Goal: Transaction & Acquisition: Purchase product/service

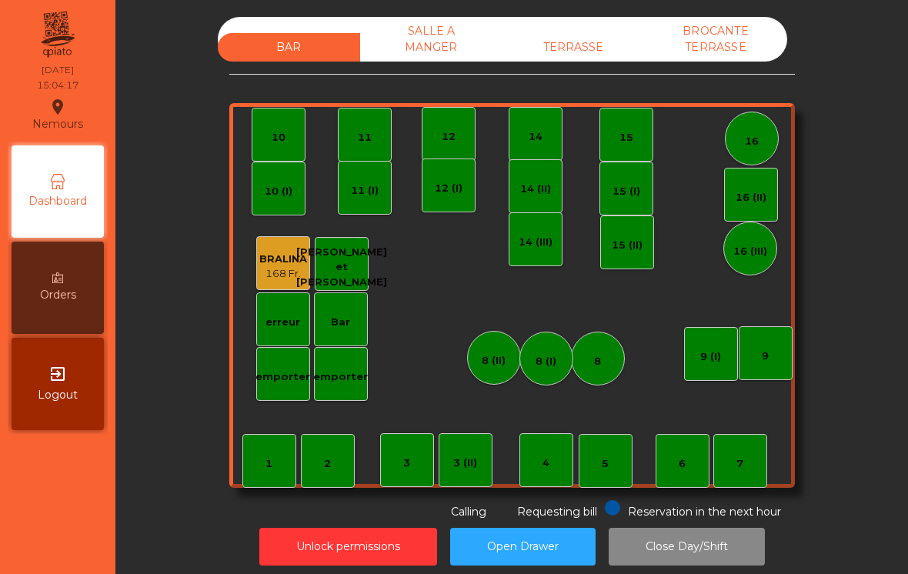
click at [508, 366] on div "8 (II)" at bounding box center [494, 358] width 54 height 54
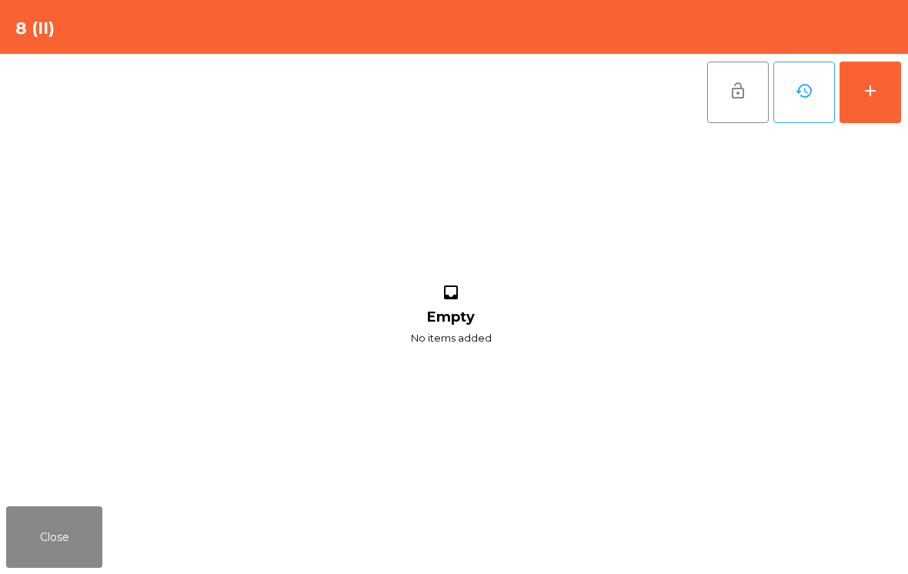
click at [870, 87] on div "add" at bounding box center [870, 91] width 18 height 18
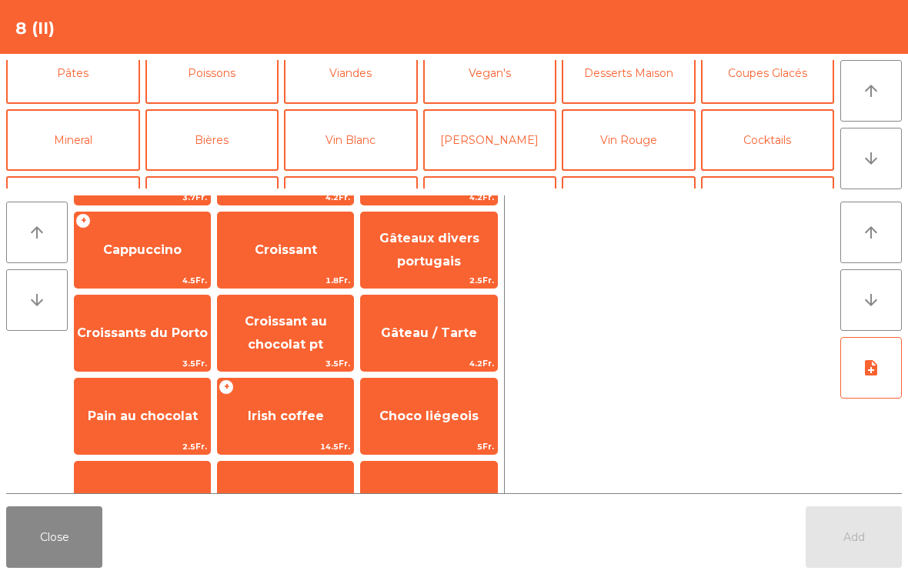
scroll to position [159, 0]
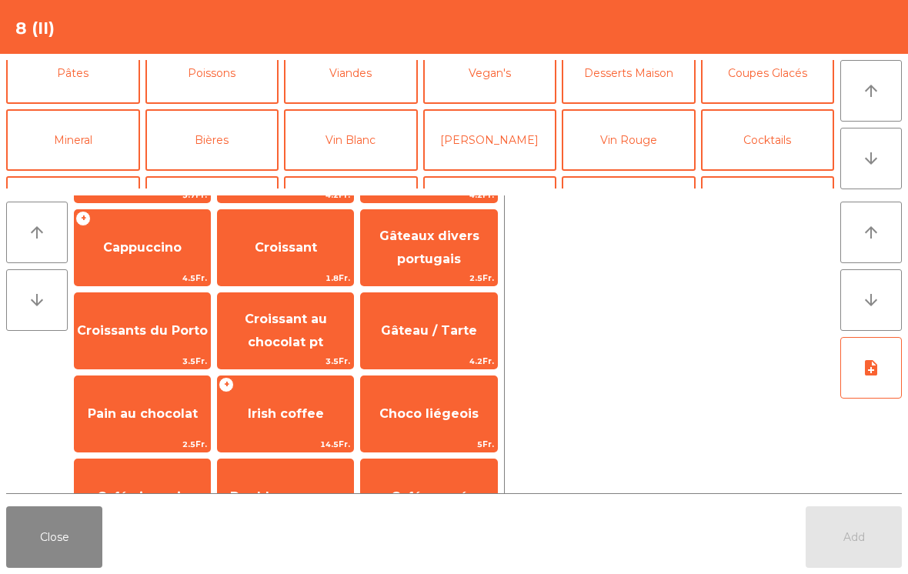
click at [282, 344] on span "Croissant au chocolat pt" at bounding box center [286, 331] width 82 height 38
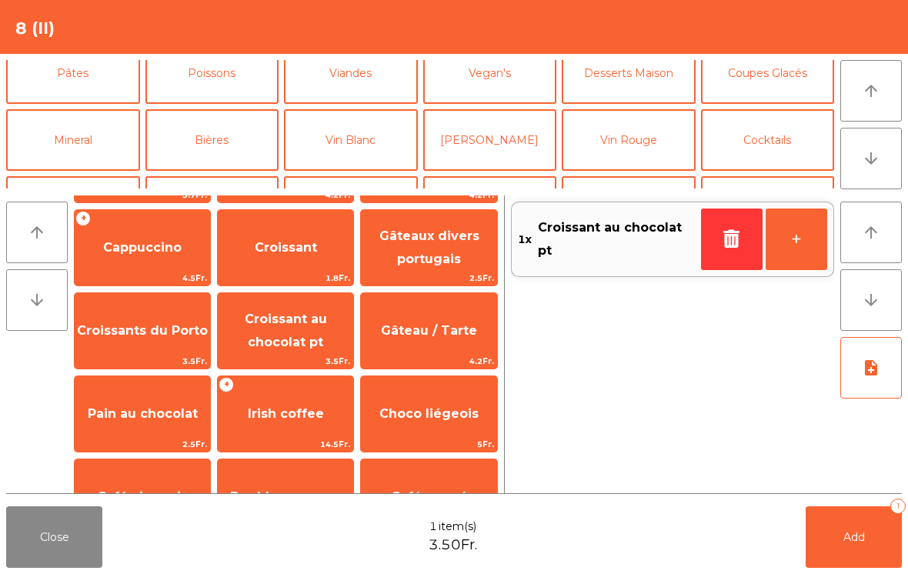
click at [833, 539] on button "Add 1" at bounding box center [854, 537] width 96 height 62
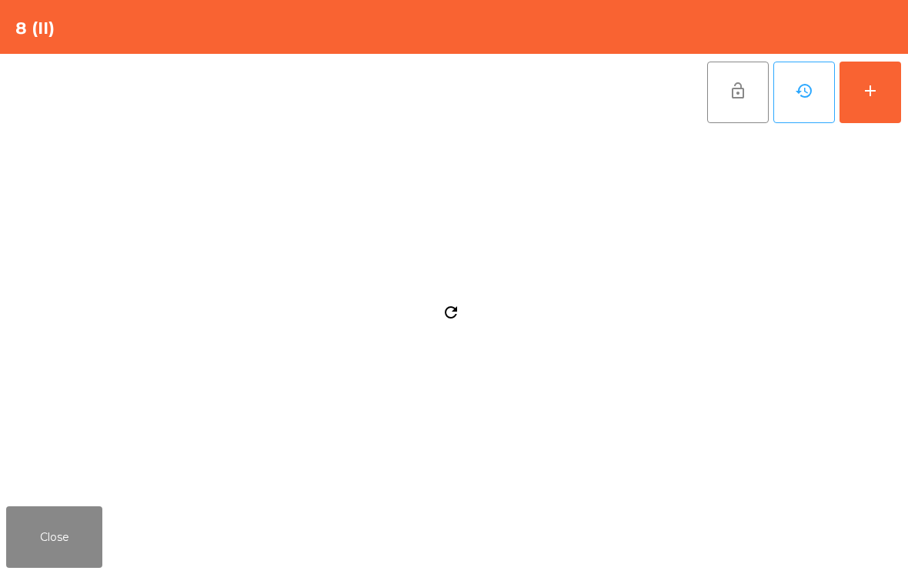
click at [875, 544] on div "Close" at bounding box center [454, 537] width 908 height 74
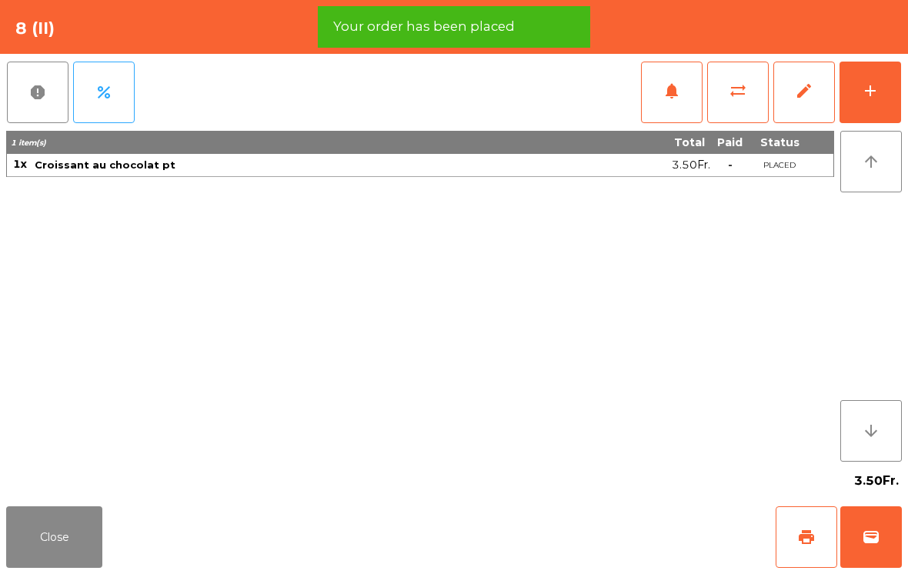
click at [884, 533] on button "wallet" at bounding box center [871, 537] width 62 height 62
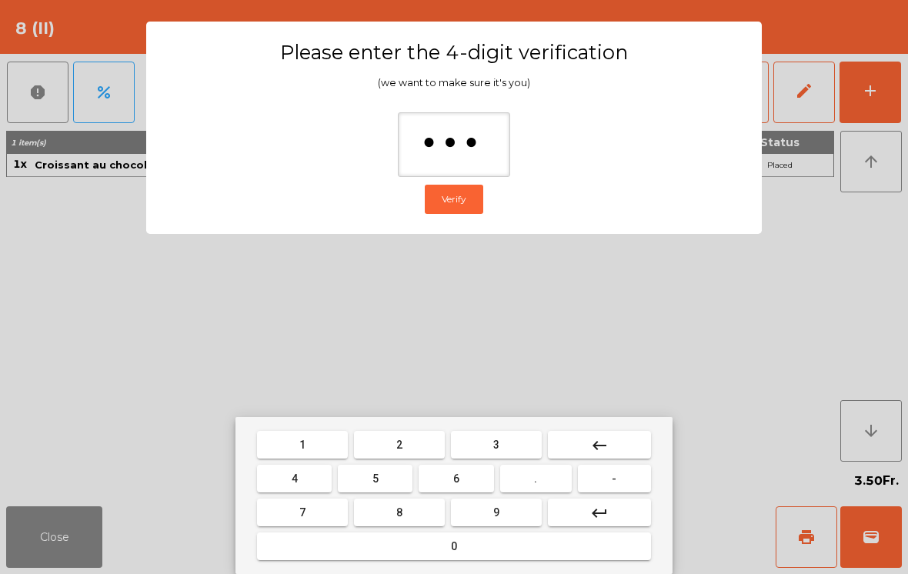
type input "****"
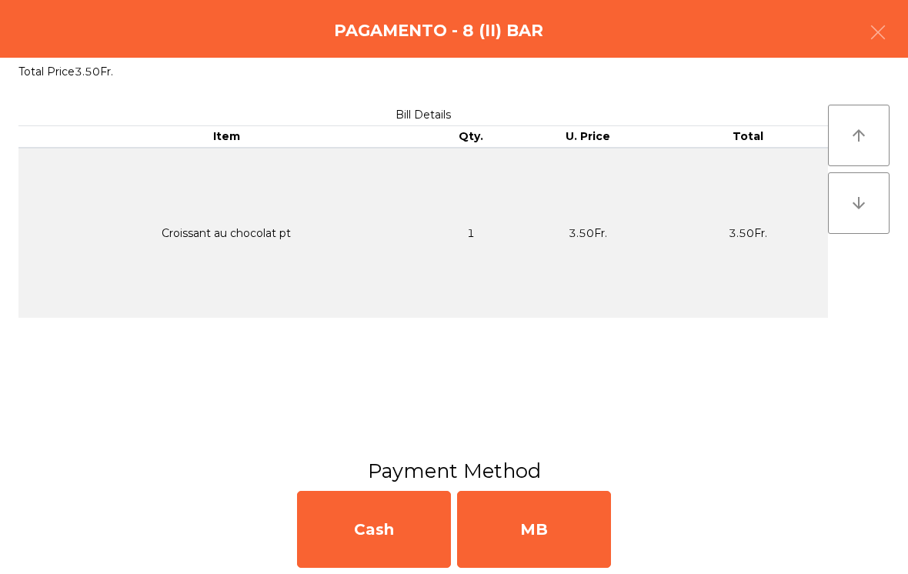
click at [607, 523] on div "MB" at bounding box center [534, 529] width 154 height 77
click at [611, 529] on div "Yes No" at bounding box center [454, 529] width 908 height 89
click at [576, 533] on div "No" at bounding box center [534, 529] width 154 height 77
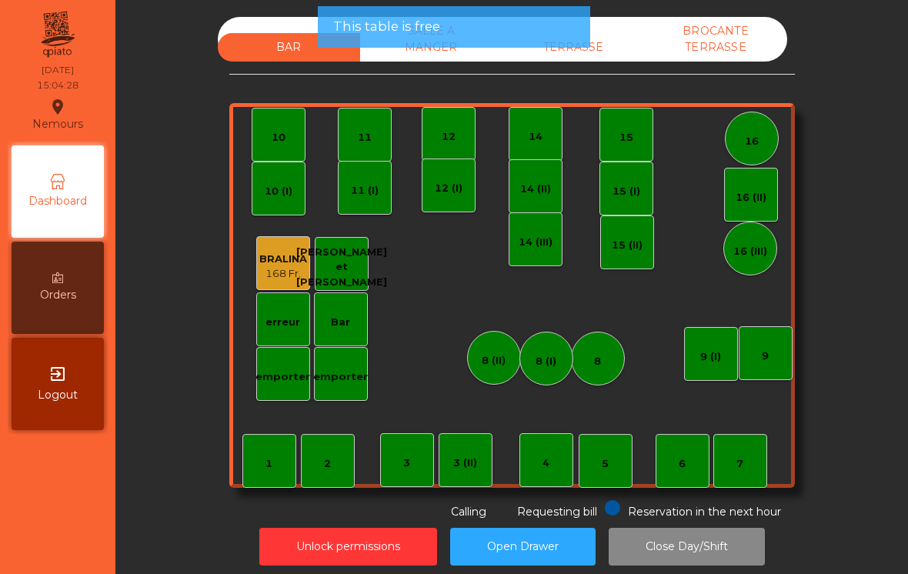
click at [562, 520] on div "Unlock permissions Open Drawer Close Day/Shift" at bounding box center [511, 546] width 751 height 53
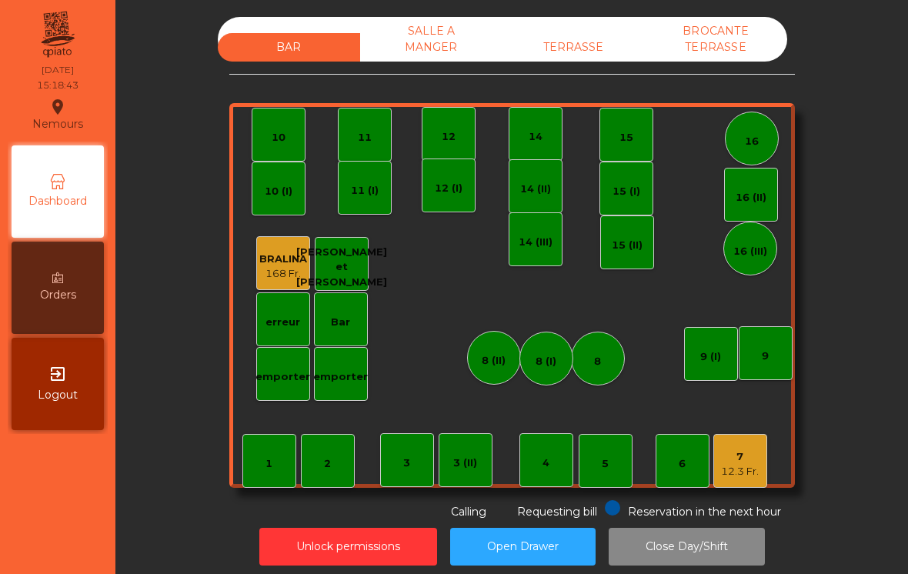
click at [484, 464] on div "3 (II)" at bounding box center [466, 460] width 54 height 54
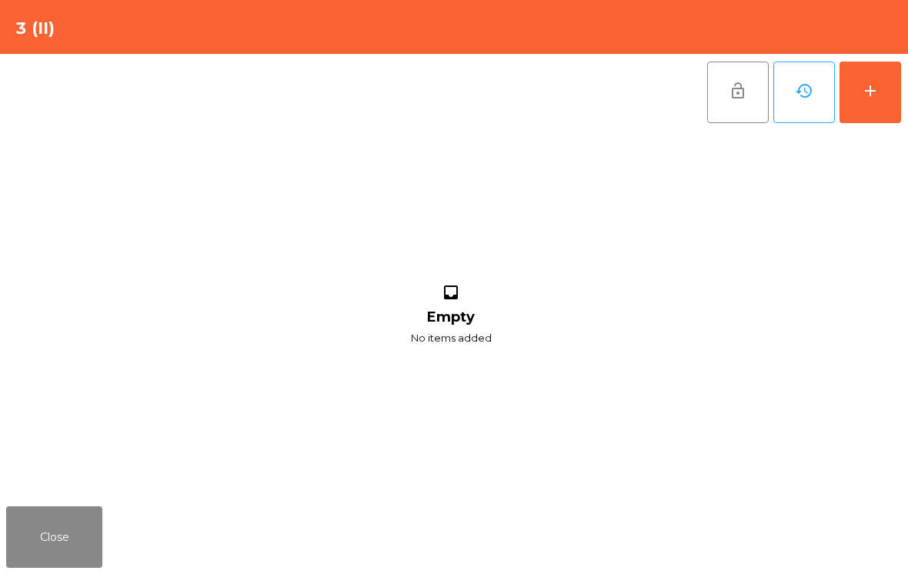
click at [878, 108] on button "add" at bounding box center [871, 93] width 62 height 62
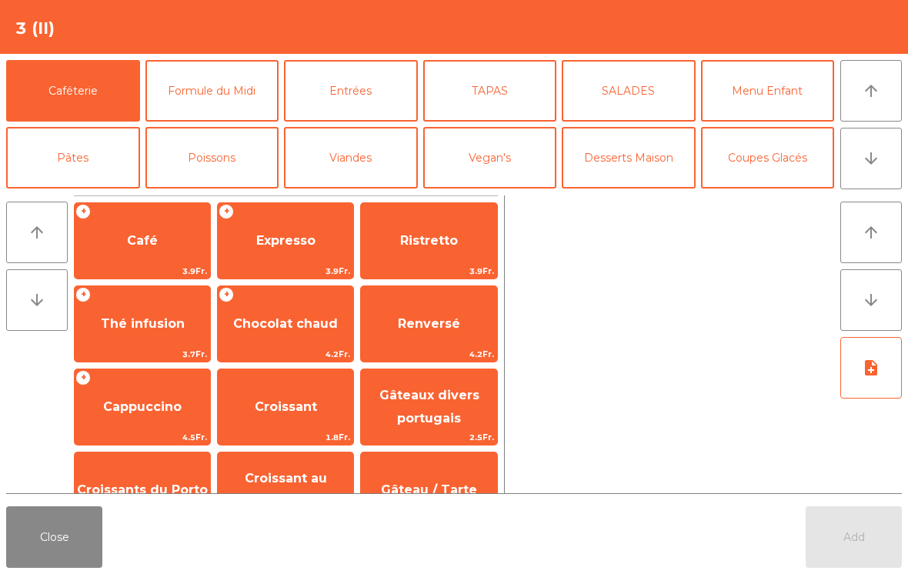
click at [299, 259] on span "Expresso" at bounding box center [285, 241] width 135 height 42
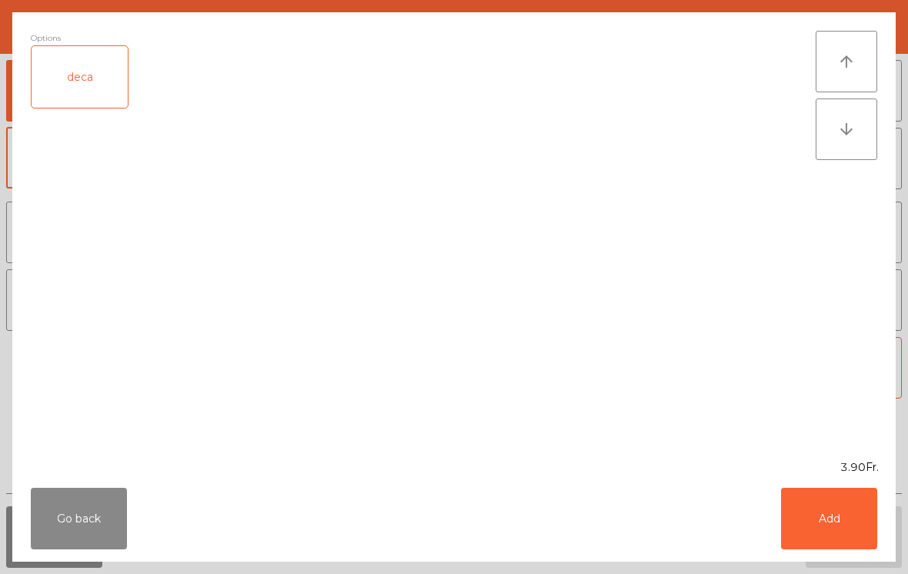
click at [831, 536] on button "Add" at bounding box center [829, 519] width 96 height 62
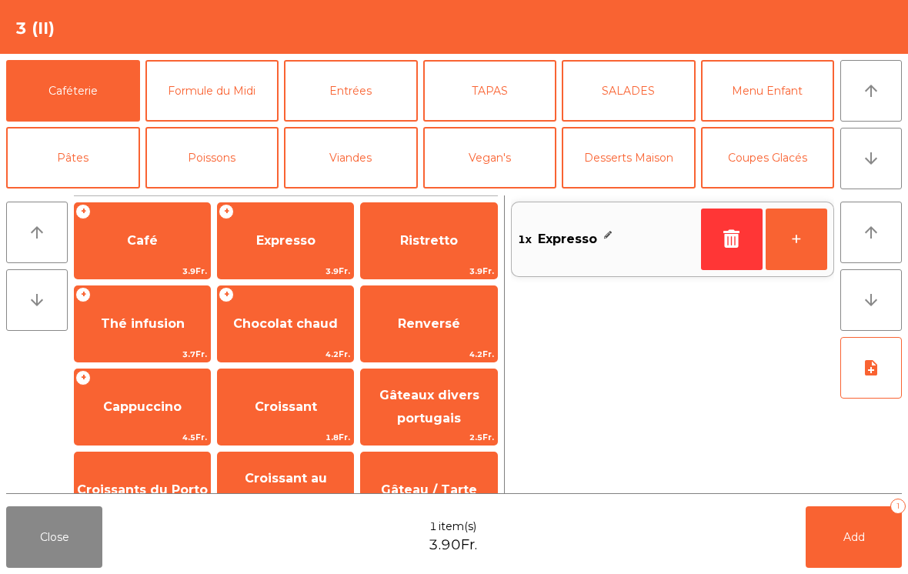
click at [807, 252] on button "+" at bounding box center [797, 240] width 62 height 62
click at [825, 242] on button "+" at bounding box center [797, 240] width 62 height 62
click at [850, 524] on button "Add 3" at bounding box center [854, 537] width 96 height 62
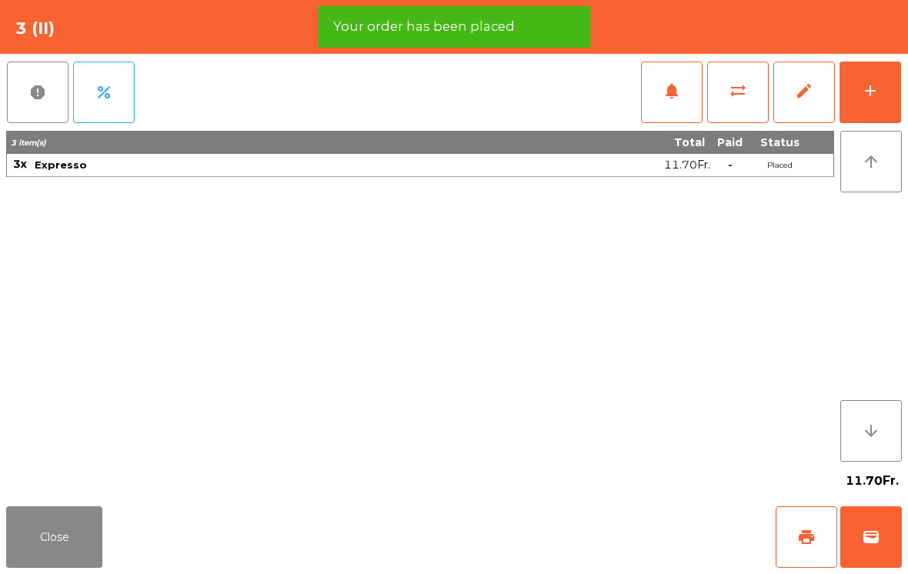
click at [867, 99] on div "add" at bounding box center [870, 91] width 18 height 18
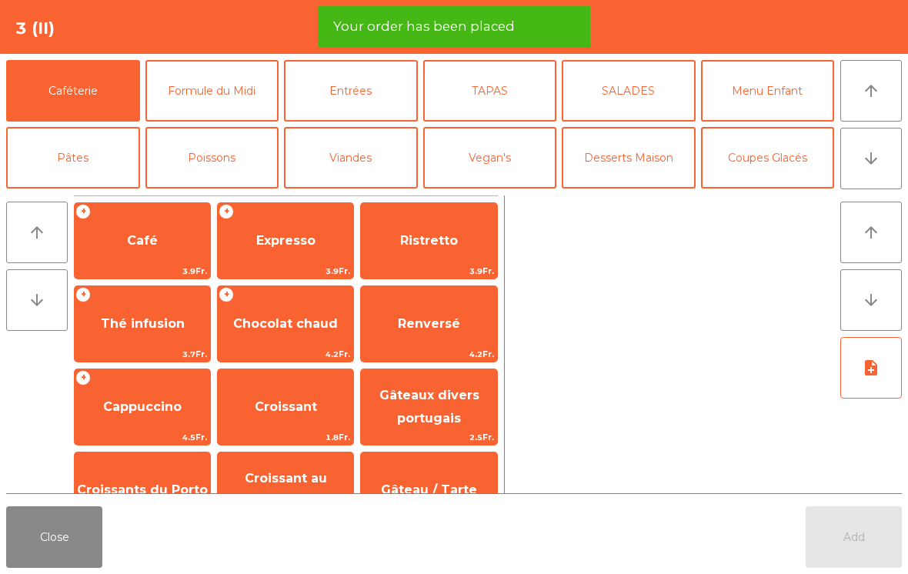
click at [165, 240] on span "Café" at bounding box center [142, 241] width 135 height 42
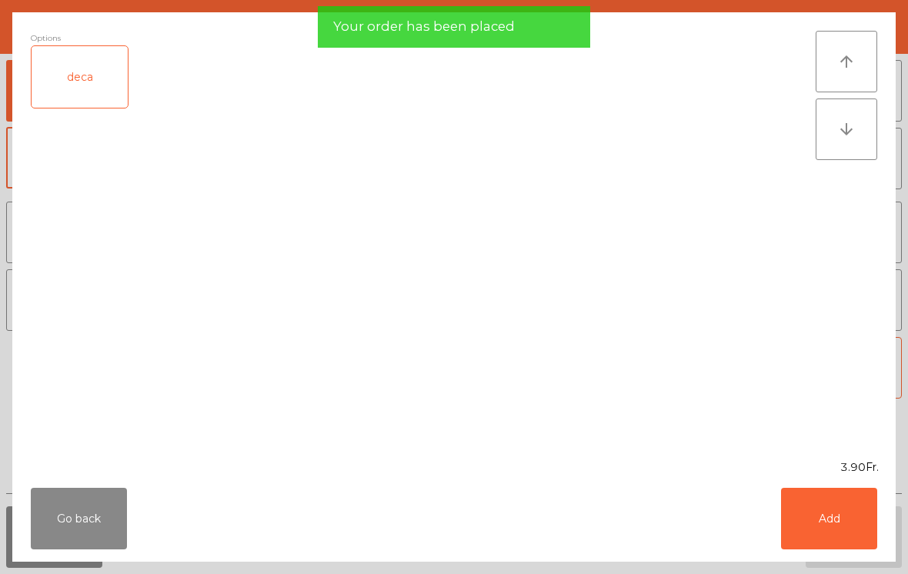
click at [800, 535] on button "Add" at bounding box center [829, 519] width 96 height 62
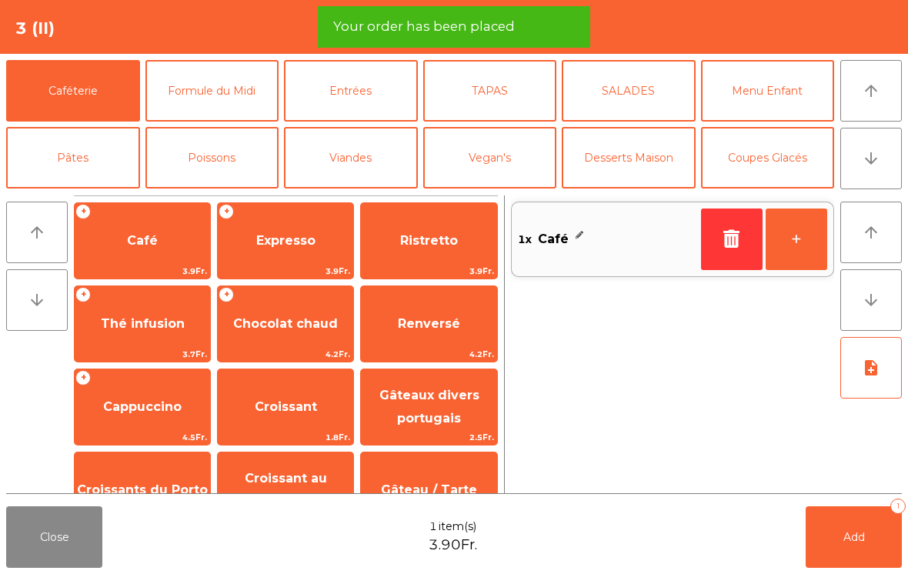
click at [856, 532] on span "Add" at bounding box center [854, 537] width 22 height 14
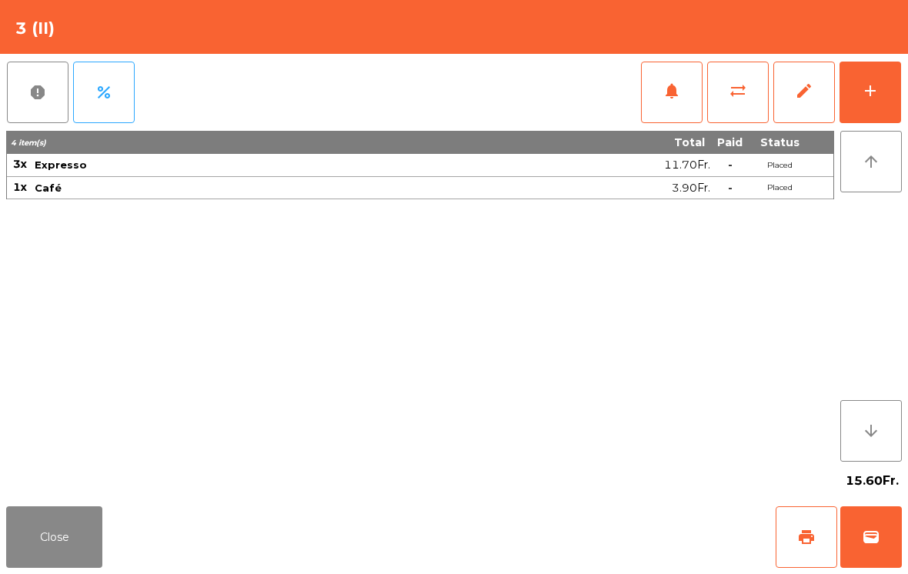
click at [57, 507] on button "Close" at bounding box center [54, 537] width 96 height 62
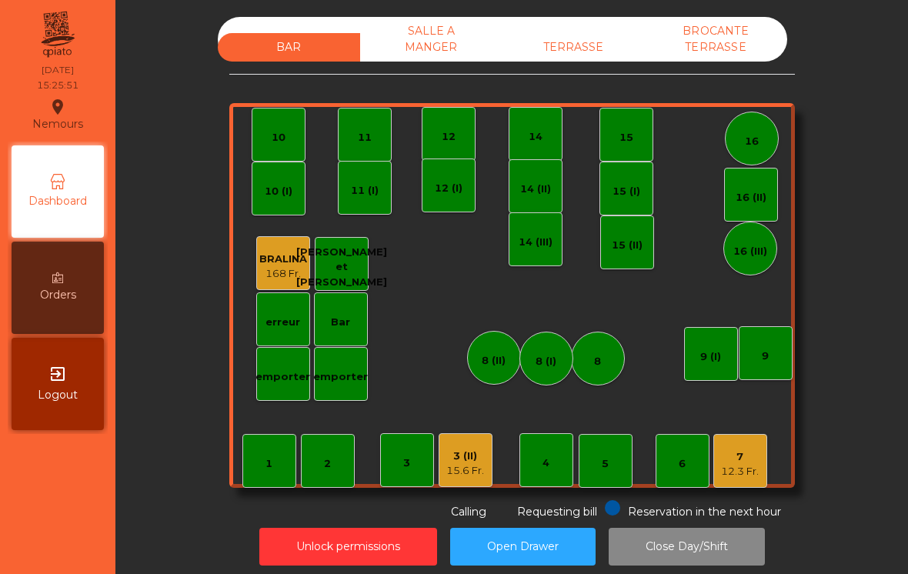
click at [759, 469] on div "12.3 Fr." at bounding box center [740, 471] width 38 height 15
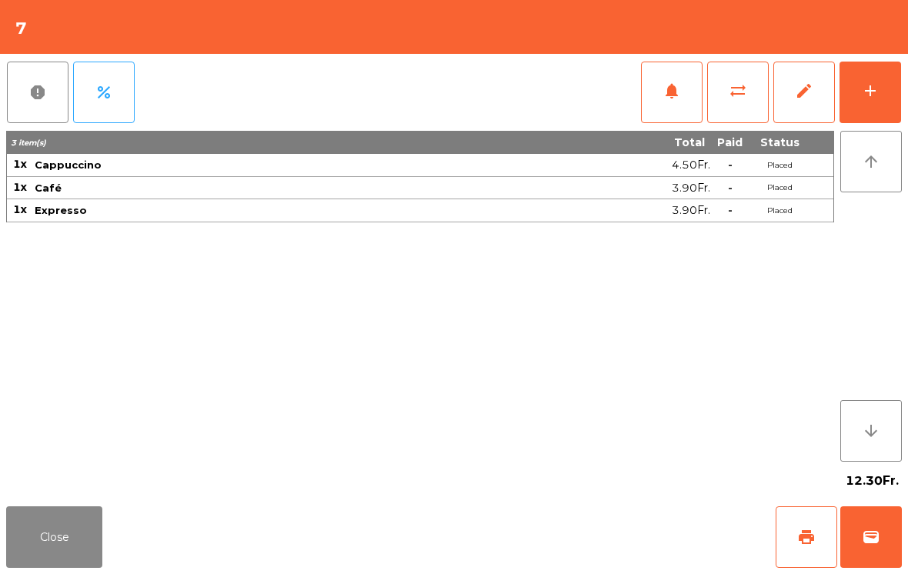
click at [803, 533] on span "print" at bounding box center [806, 537] width 18 height 18
click at [822, 538] on button "print" at bounding box center [807, 537] width 62 height 62
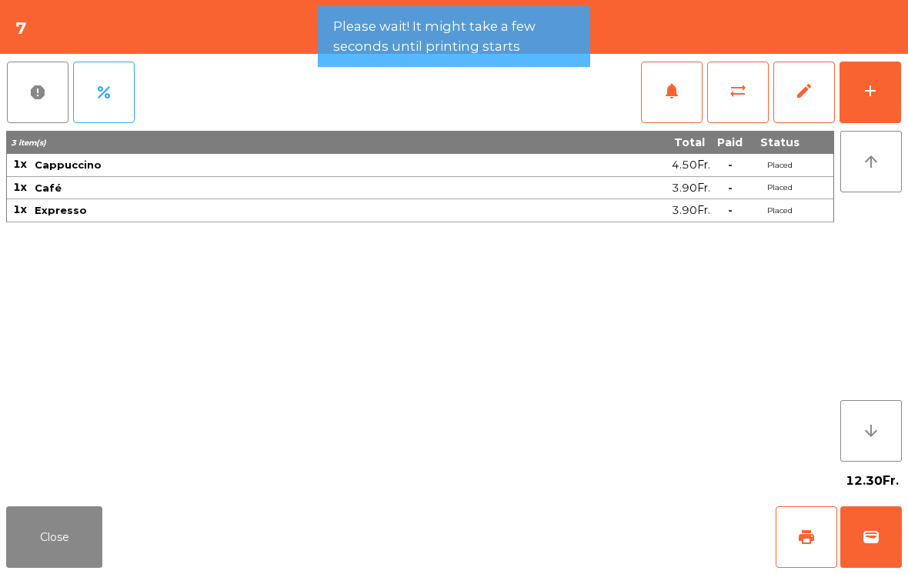
click at [93, 509] on button "Close" at bounding box center [54, 537] width 96 height 62
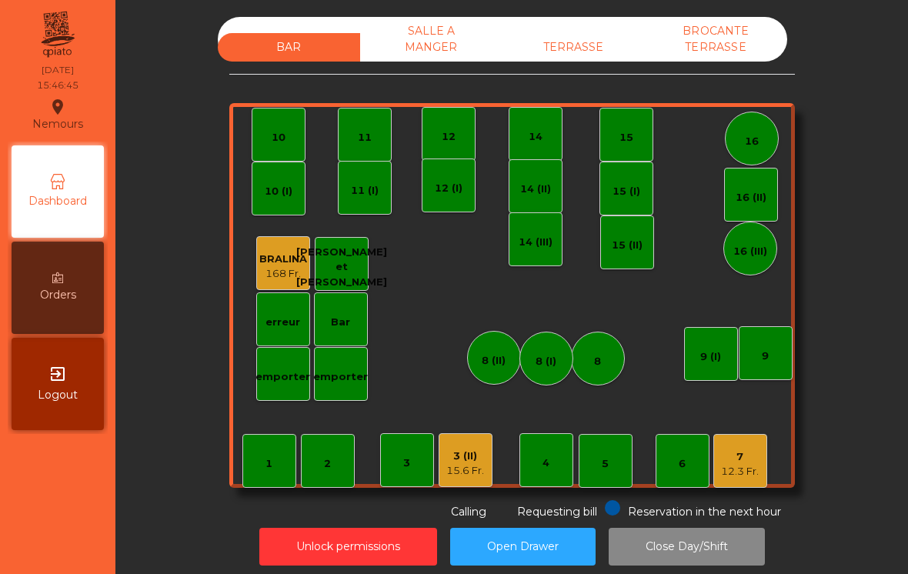
click at [458, 446] on div "3 (II) 15.6 Fr." at bounding box center [465, 461] width 38 height 36
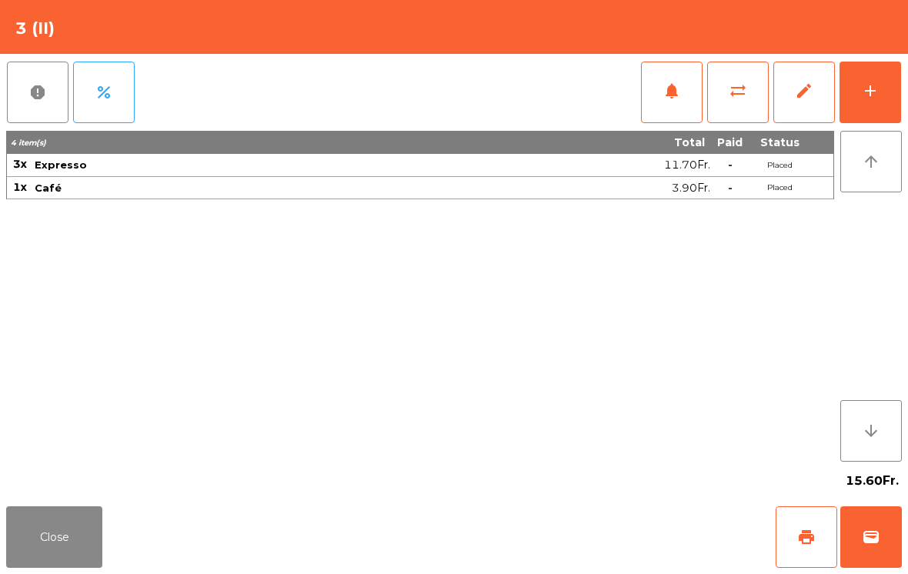
click at [777, 539] on button "print" at bounding box center [807, 537] width 62 height 62
click at [830, 563] on button "print" at bounding box center [807, 537] width 62 height 62
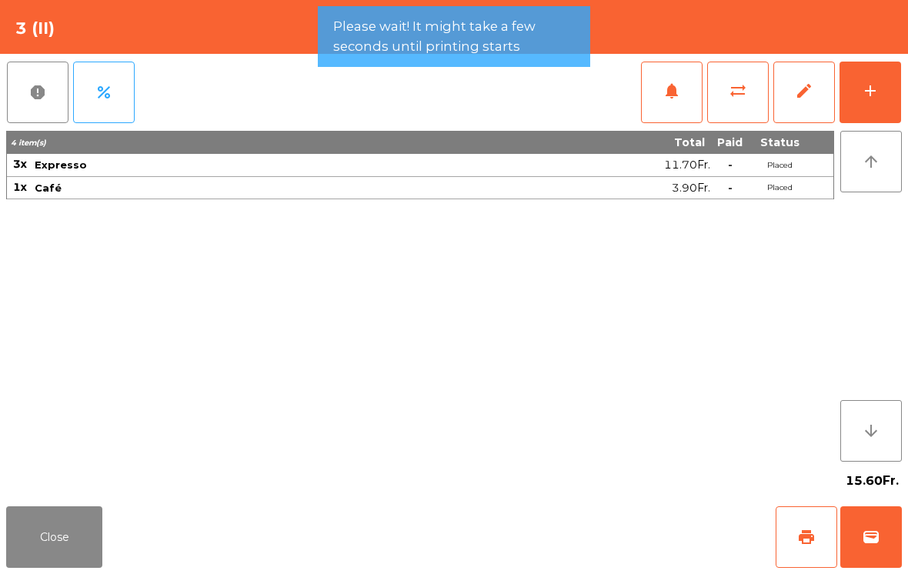
click at [866, 535] on span "wallet" at bounding box center [871, 537] width 18 height 18
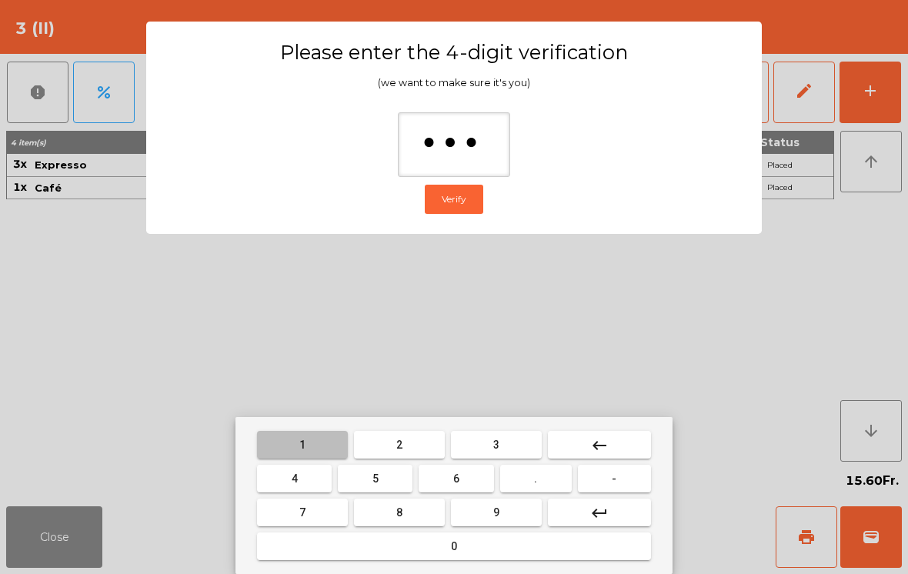
type input "****"
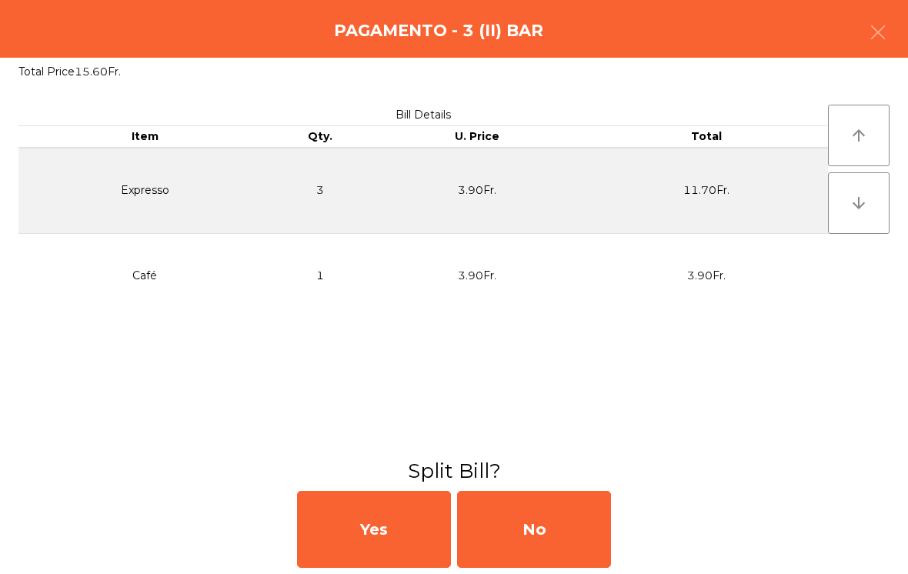
click at [570, 560] on div "No" at bounding box center [534, 529] width 154 height 77
click at [563, 529] on div "No" at bounding box center [534, 529] width 154 height 77
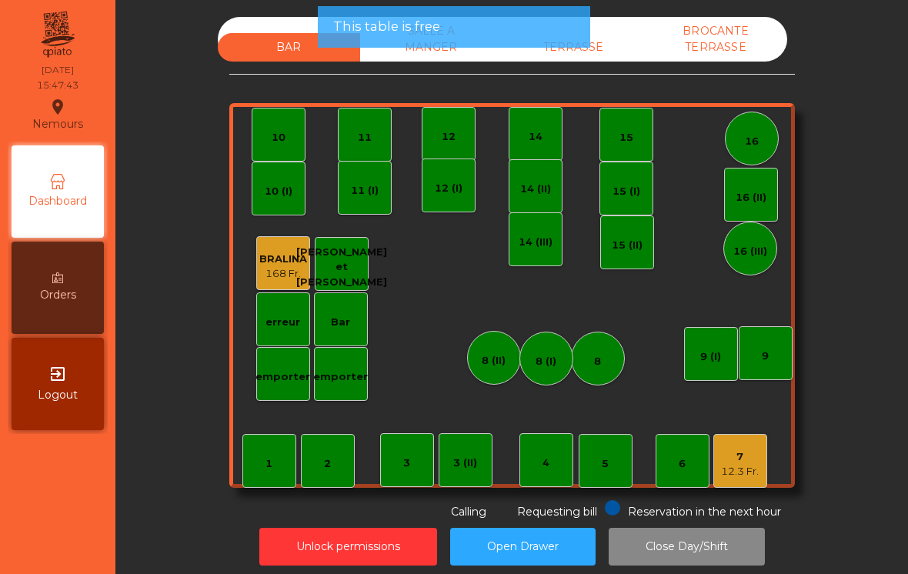
click at [733, 473] on div "12.3 Fr." at bounding box center [740, 471] width 38 height 15
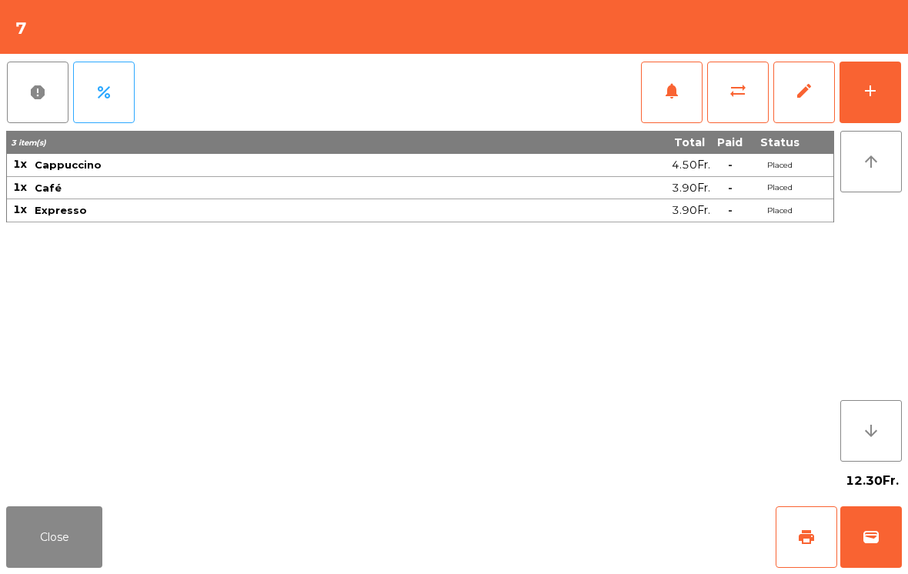
click at [874, 536] on span "wallet" at bounding box center [871, 537] width 18 height 18
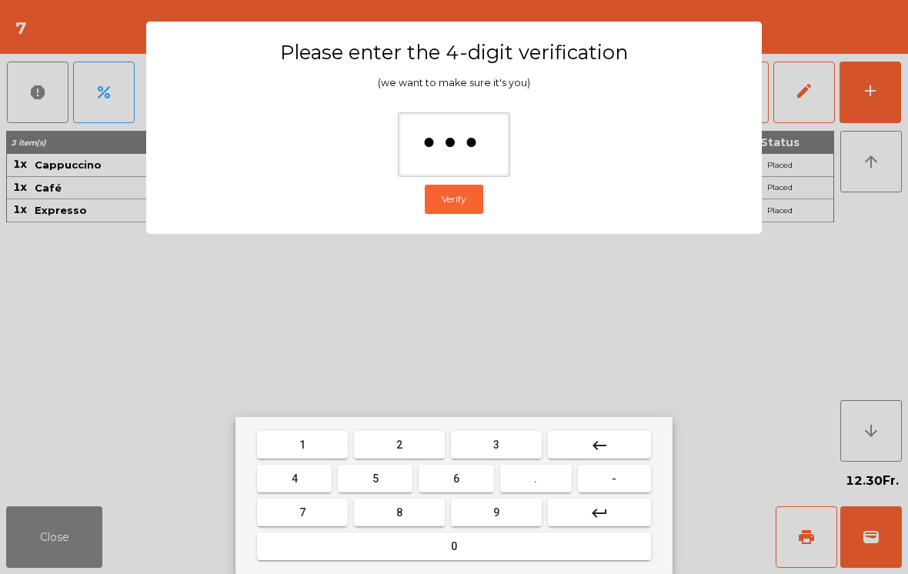
type input "****"
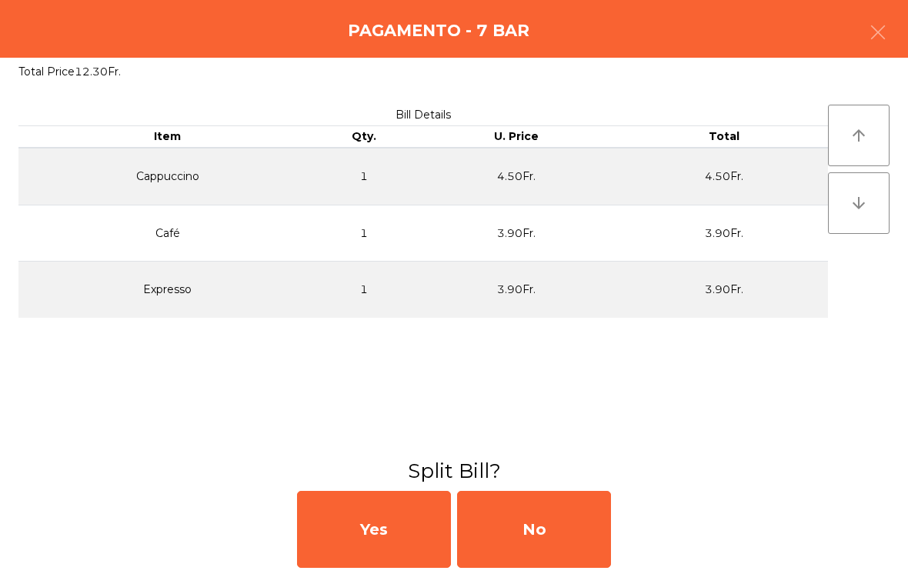
click at [555, 511] on div "No" at bounding box center [534, 529] width 154 height 77
click at [543, 543] on div "MB" at bounding box center [534, 529] width 154 height 77
click at [570, 563] on div "No" at bounding box center [534, 529] width 154 height 77
click at [548, 547] on button "Open Drawer" at bounding box center [522, 547] width 145 height 38
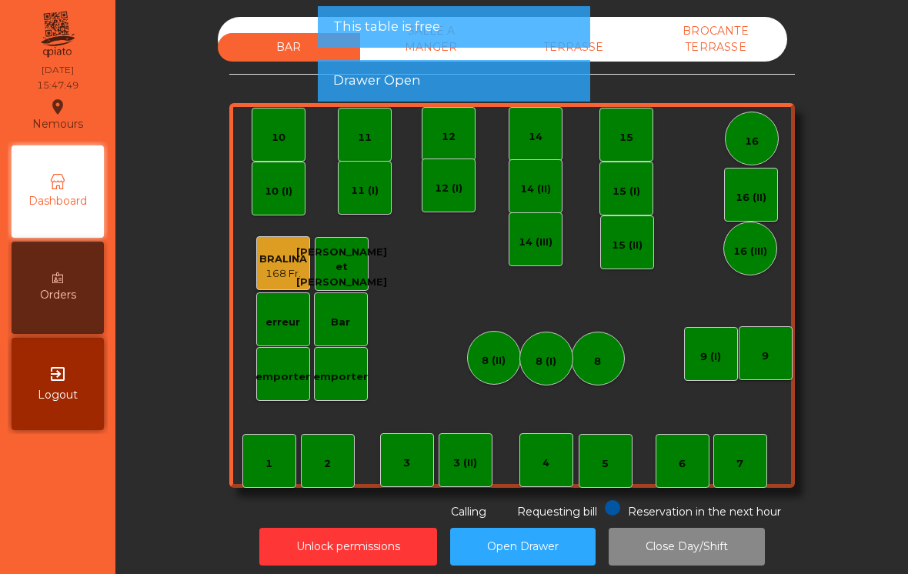
click at [548, 546] on button "Open Drawer" at bounding box center [522, 547] width 145 height 38
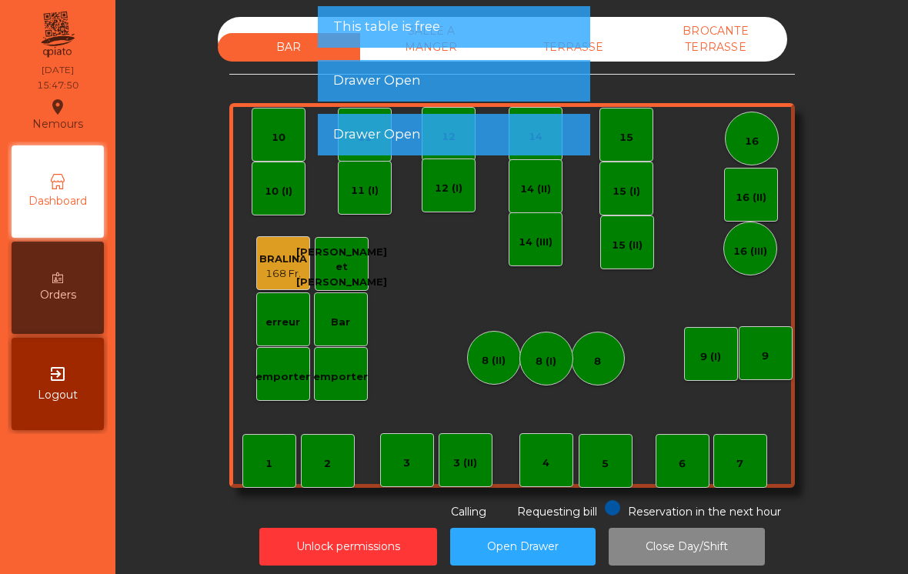
click at [671, 462] on div "6" at bounding box center [683, 461] width 54 height 54
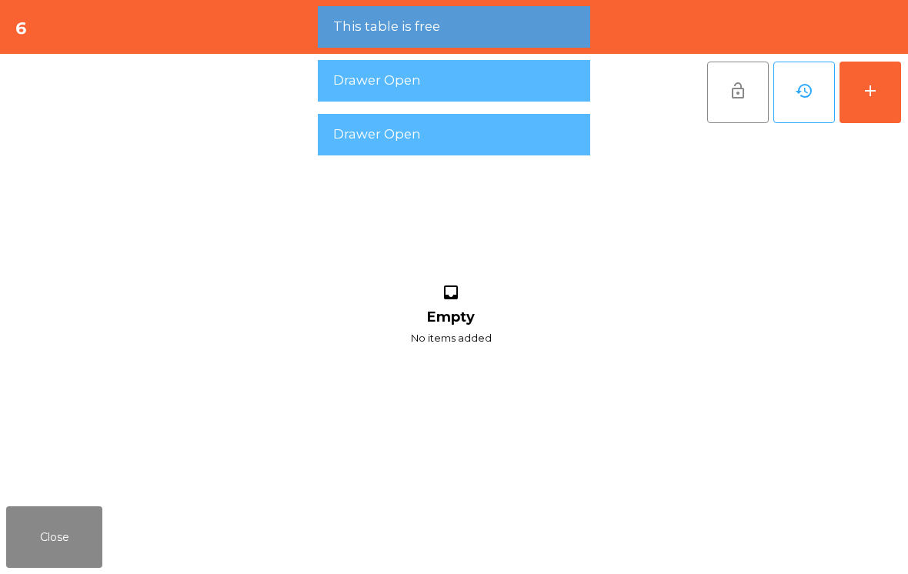
click at [880, 88] on button "add" at bounding box center [871, 93] width 62 height 62
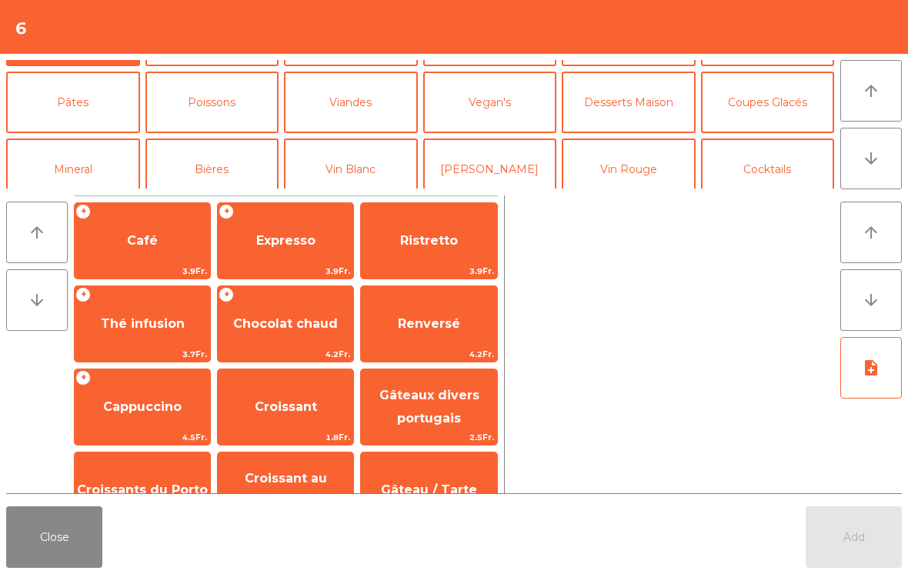
scroll to position [99, 0]
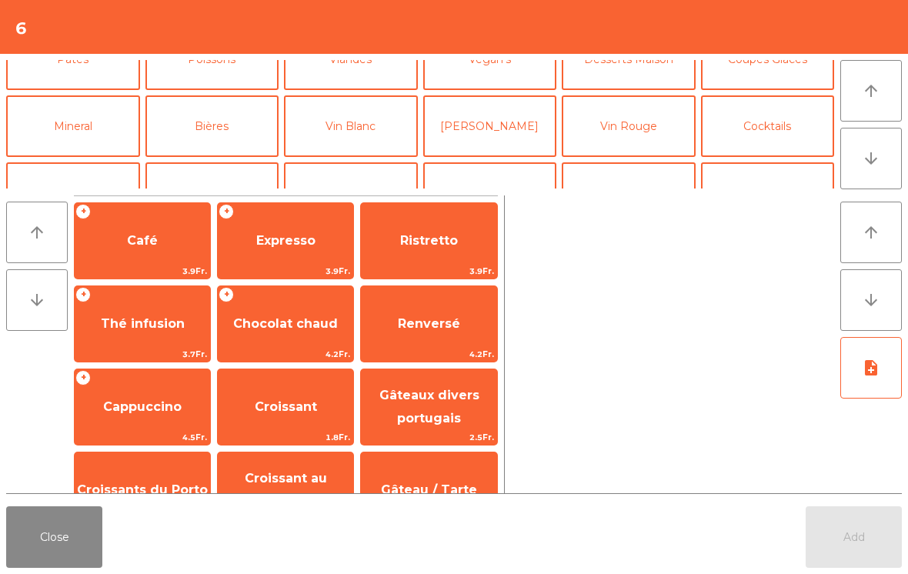
click at [318, 143] on button "Vin Blanc" at bounding box center [351, 126] width 134 height 62
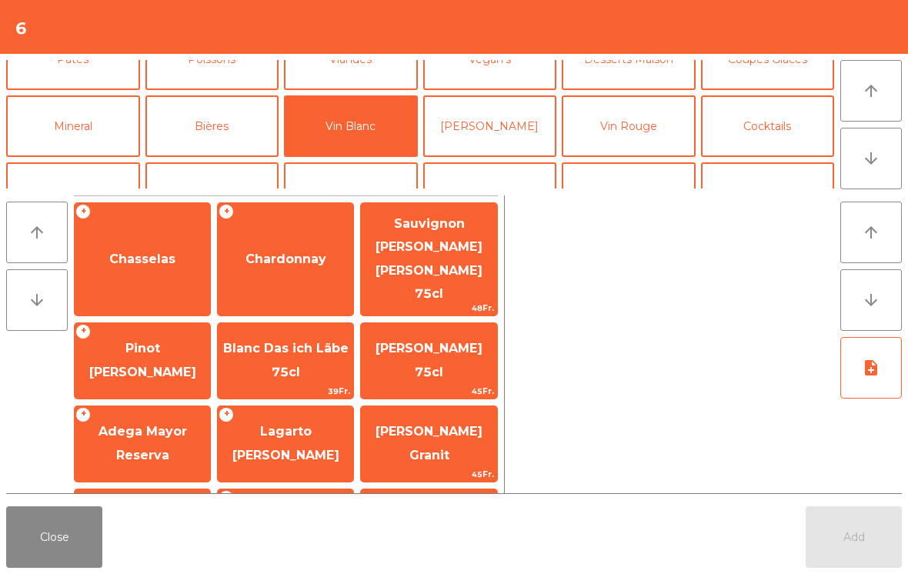
click at [148, 252] on span "Chasselas" at bounding box center [142, 259] width 66 height 15
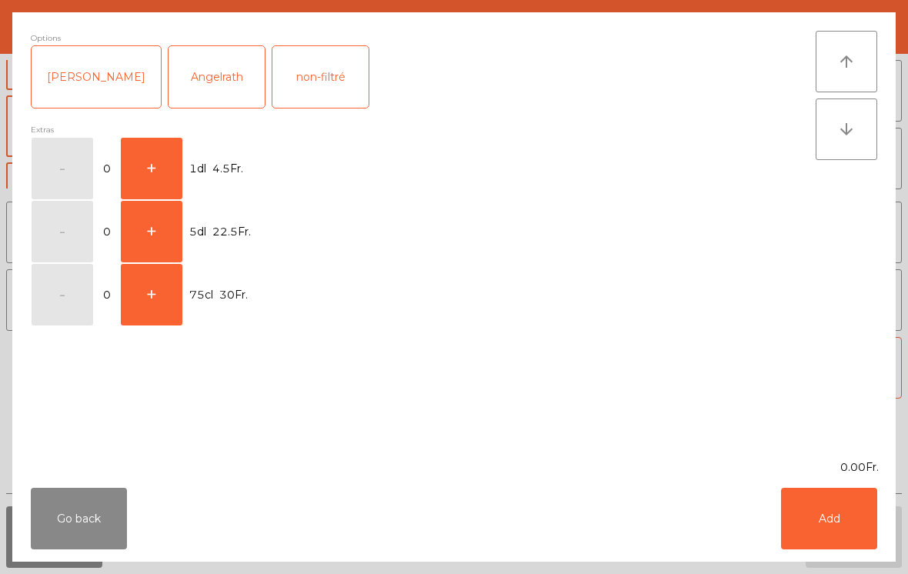
click at [175, 165] on button "+" at bounding box center [152, 169] width 62 height 62
click at [854, 531] on button "Add" at bounding box center [829, 519] width 96 height 62
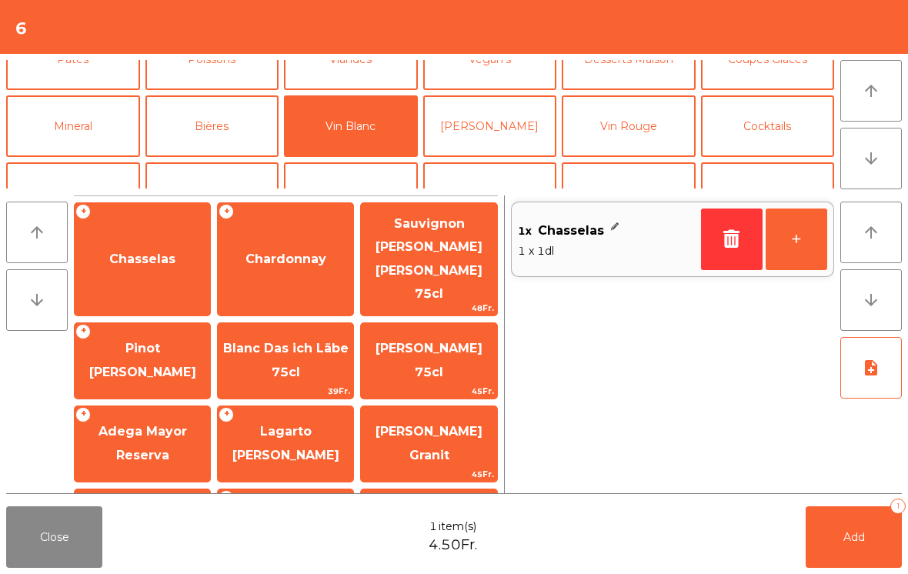
click at [810, 227] on button "+" at bounding box center [797, 240] width 62 height 62
click at [809, 226] on button "+" at bounding box center [797, 240] width 62 height 62
click at [835, 551] on button "Add 3" at bounding box center [854, 537] width 96 height 62
